Goal: Task Accomplishment & Management: Manage account settings

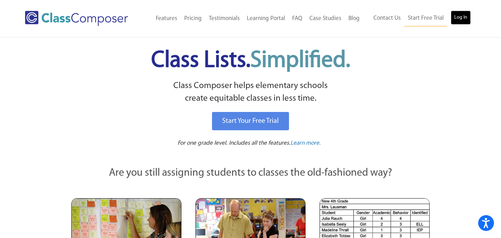
click at [452, 15] on link "Log In" at bounding box center [461, 18] width 20 height 14
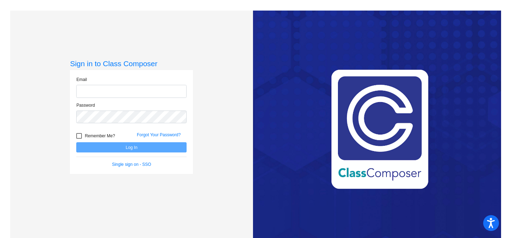
type input "[EMAIL_ADDRESS][DOMAIN_NAME]"
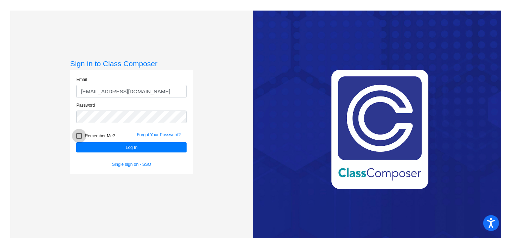
click at [76, 137] on div at bounding box center [79, 136] width 6 height 6
click at [79, 139] on input "Remember Me?" at bounding box center [79, 139] width 0 height 0
checkbox input "true"
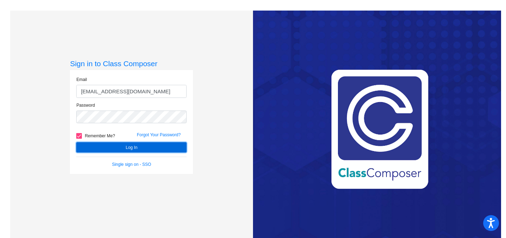
click at [104, 143] on button "Log In" at bounding box center [131, 147] width 110 height 10
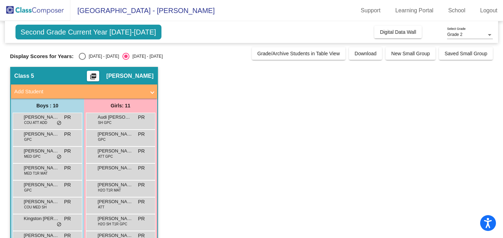
click at [82, 54] on div "Select an option" at bounding box center [82, 56] width 7 height 7
click at [82, 60] on input "[DATE] - [DATE]" at bounding box center [82, 60] width 0 height 0
radio input "true"
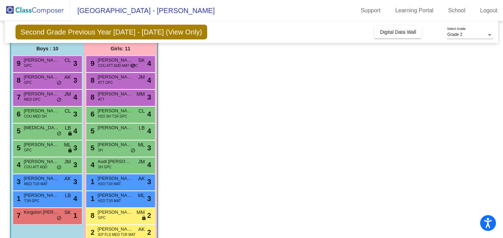
scroll to position [58, 0]
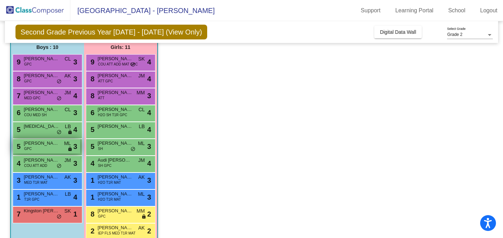
click at [51, 147] on div "5 [PERSON_NAME] GPC ML lock do_not_disturb_alt 3" at bounding box center [46, 146] width 67 height 14
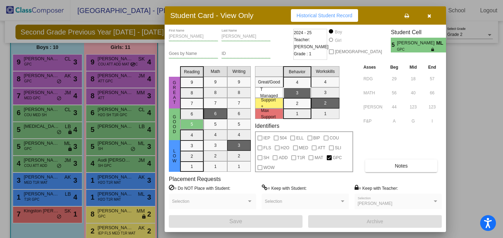
click at [393, 128] on div "Asses Beg Mid End RDG 29 18 57 MATH 56 40 66 [PERSON_NAME] 44 123 123 F&P A G I…" at bounding box center [402, 117] width 80 height 109
click at [414, 161] on button "Notes" at bounding box center [401, 165] width 72 height 13
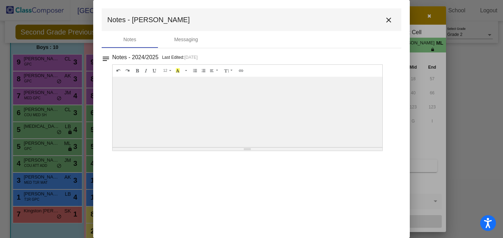
click at [387, 21] on mat-icon "close" at bounding box center [388, 20] width 8 height 8
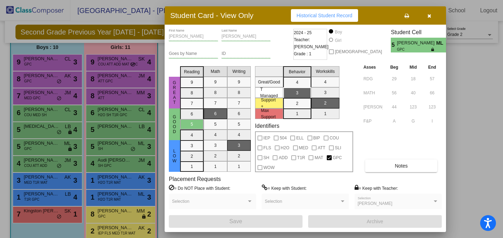
click at [110, 96] on div at bounding box center [251, 119] width 503 height 238
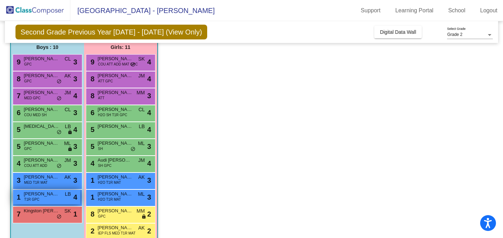
click at [42, 195] on span "[PERSON_NAME]" at bounding box center [41, 193] width 35 height 7
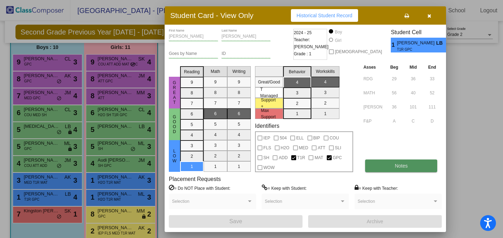
click at [401, 165] on span "Notes" at bounding box center [401, 166] width 13 height 6
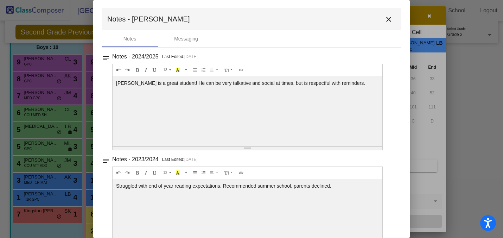
scroll to position [0, 0]
click at [384, 21] on mat-icon "close" at bounding box center [388, 20] width 8 height 8
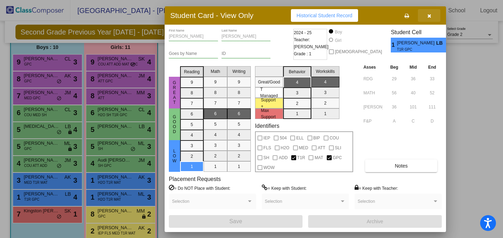
click at [428, 15] on icon "button" at bounding box center [429, 15] width 4 height 5
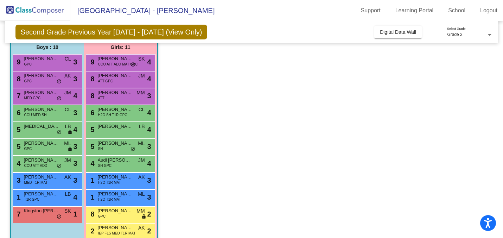
click at [298, 52] on app-classroom "Class 5 picture_as_pdf [PERSON_NAME] Add Student First Name Last Name Student I…" at bounding box center [251, 129] width 483 height 243
click at [61, 194] on div "1 [PERSON_NAME] T1R GPC LB lock do_not_disturb_alt 4" at bounding box center [46, 197] width 67 height 14
